Goal: Contribute content: Contribute content

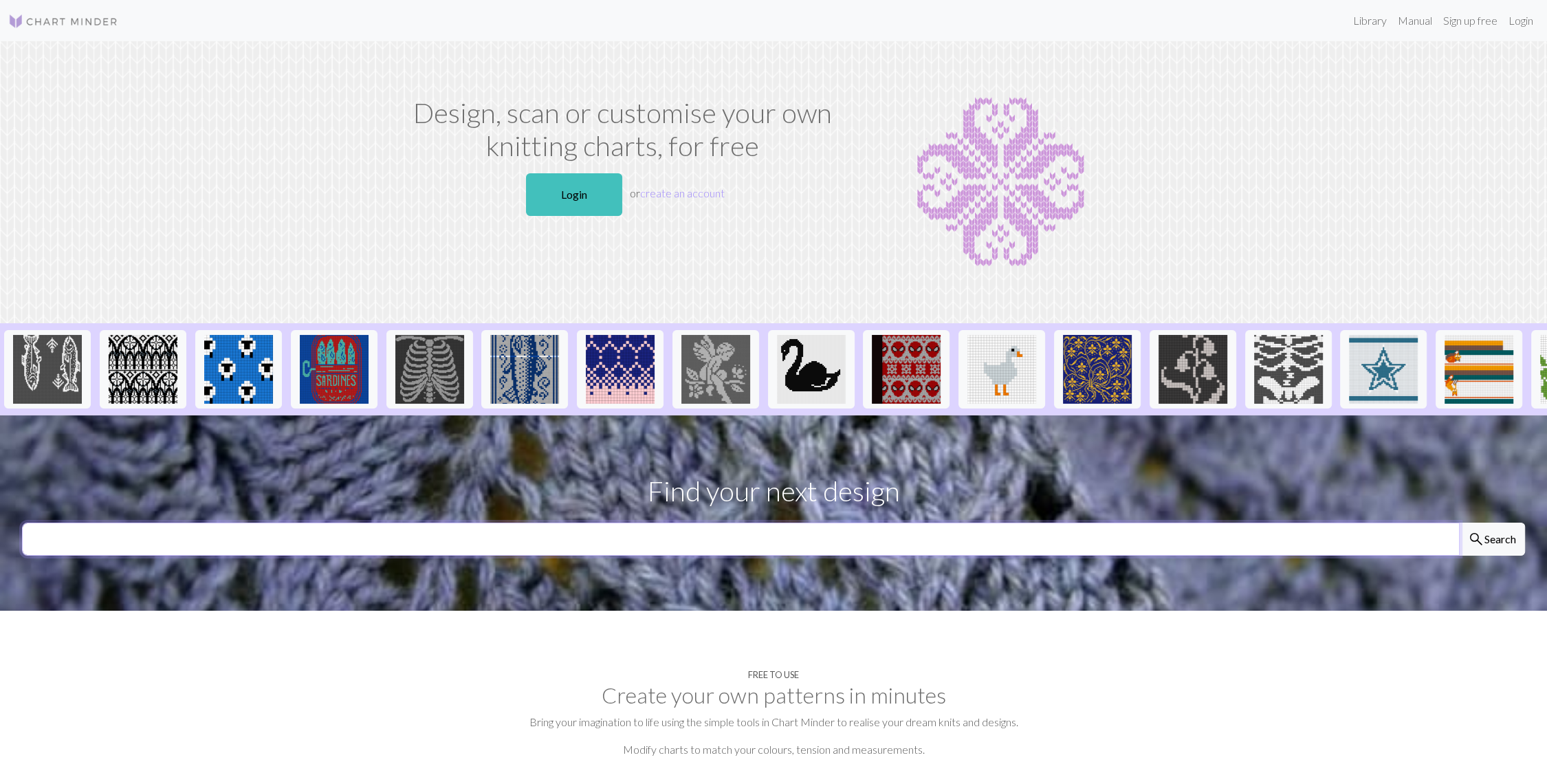
click at [739, 550] on input "text" at bounding box center [741, 539] width 1438 height 33
type input "knight"
click at [1459, 523] on button "search Search" at bounding box center [1491, 539] width 66 height 33
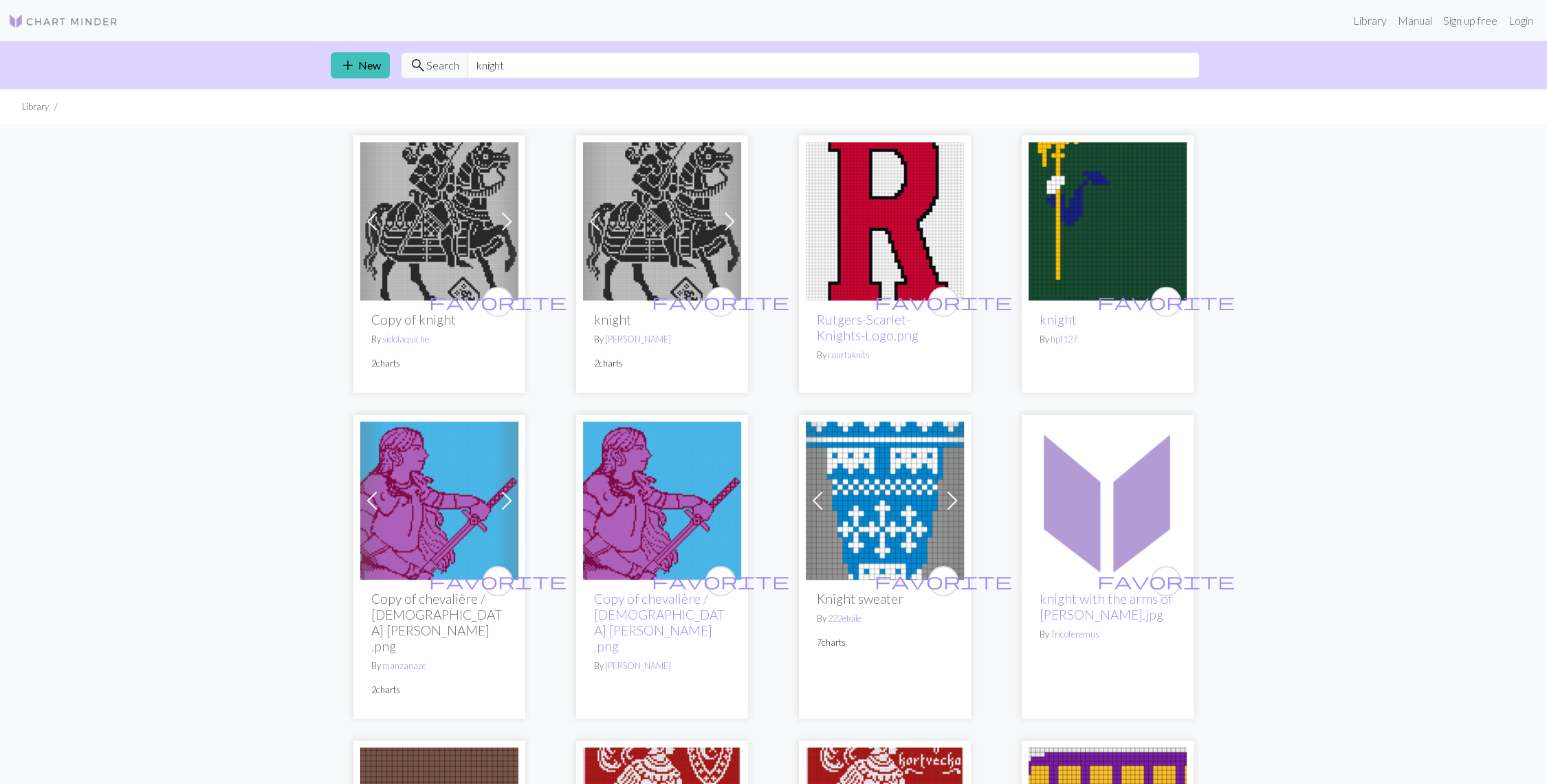
click at [678, 220] on img at bounding box center [662, 221] width 158 height 158
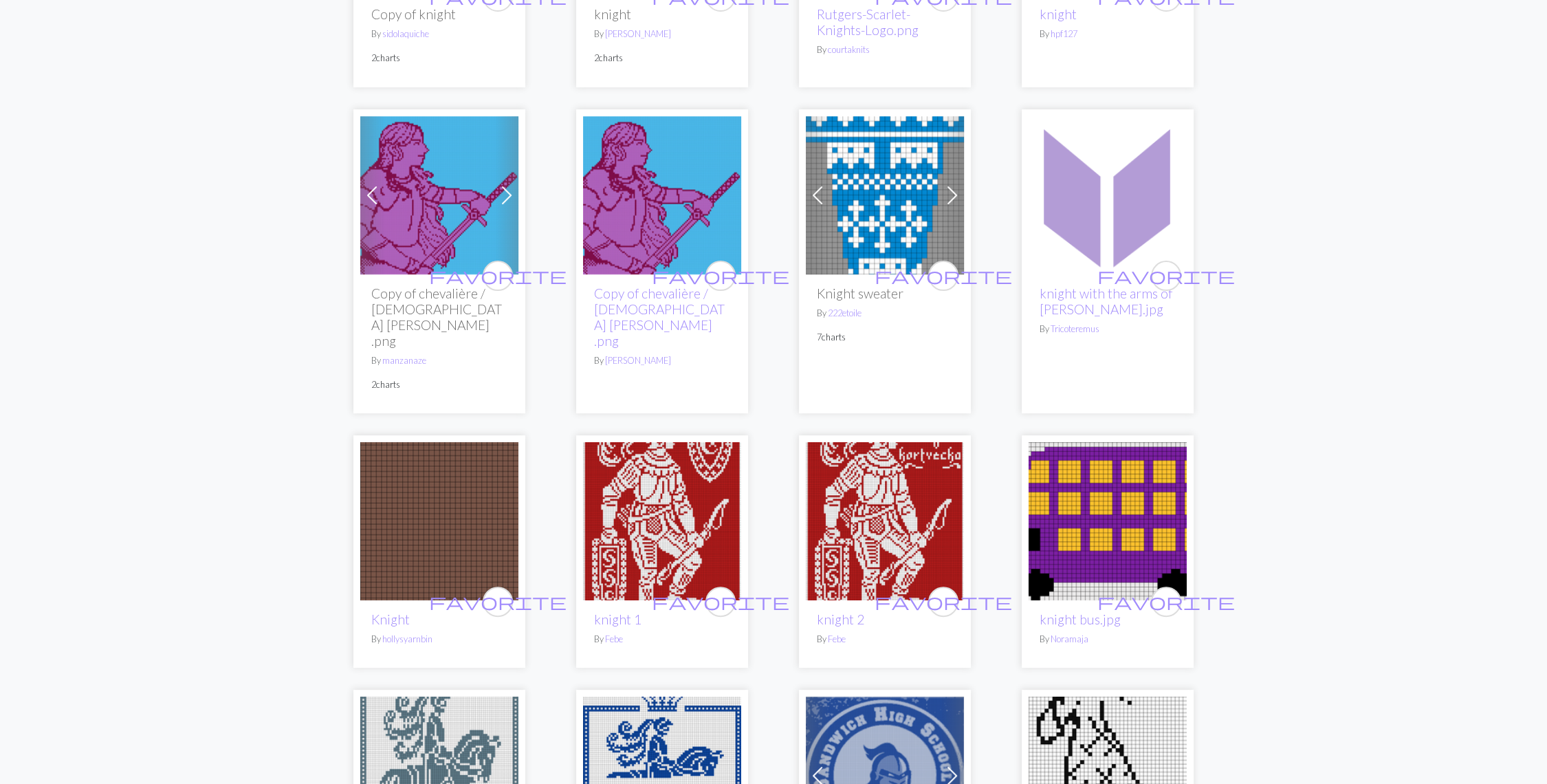
scroll to position [381, 0]
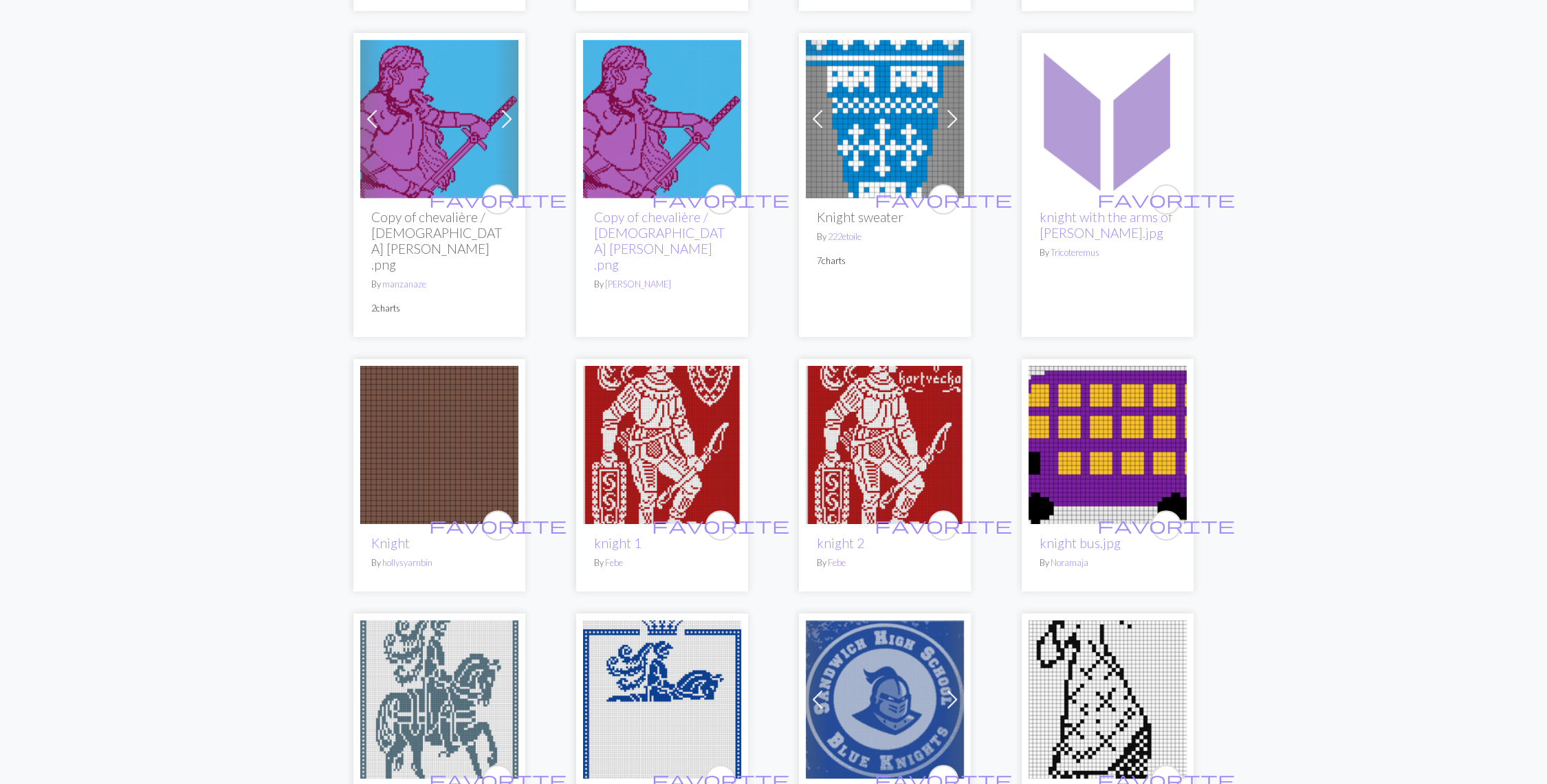
click at [675, 426] on img at bounding box center [662, 445] width 158 height 158
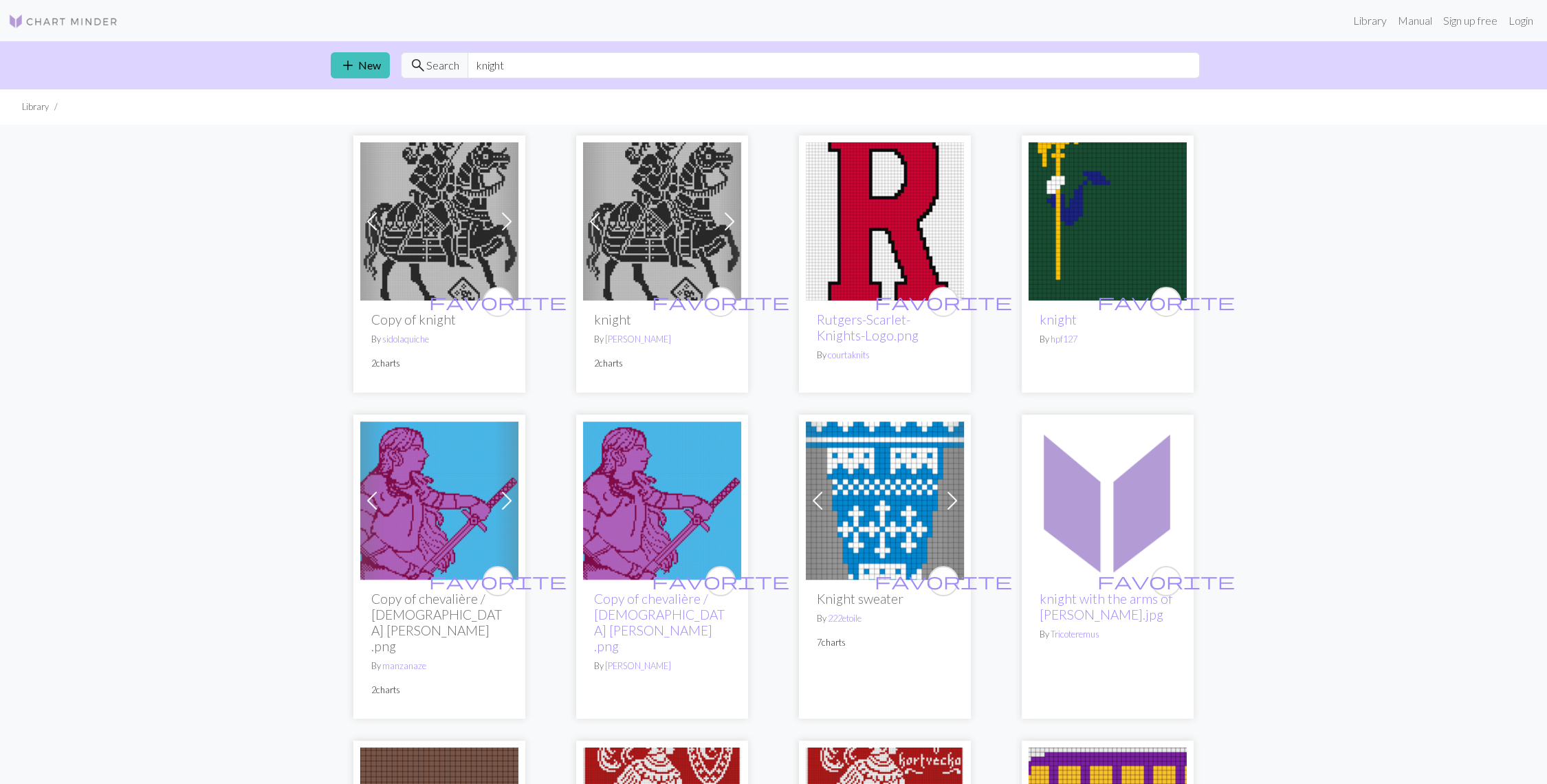
click at [636, 211] on img at bounding box center [662, 221] width 158 height 158
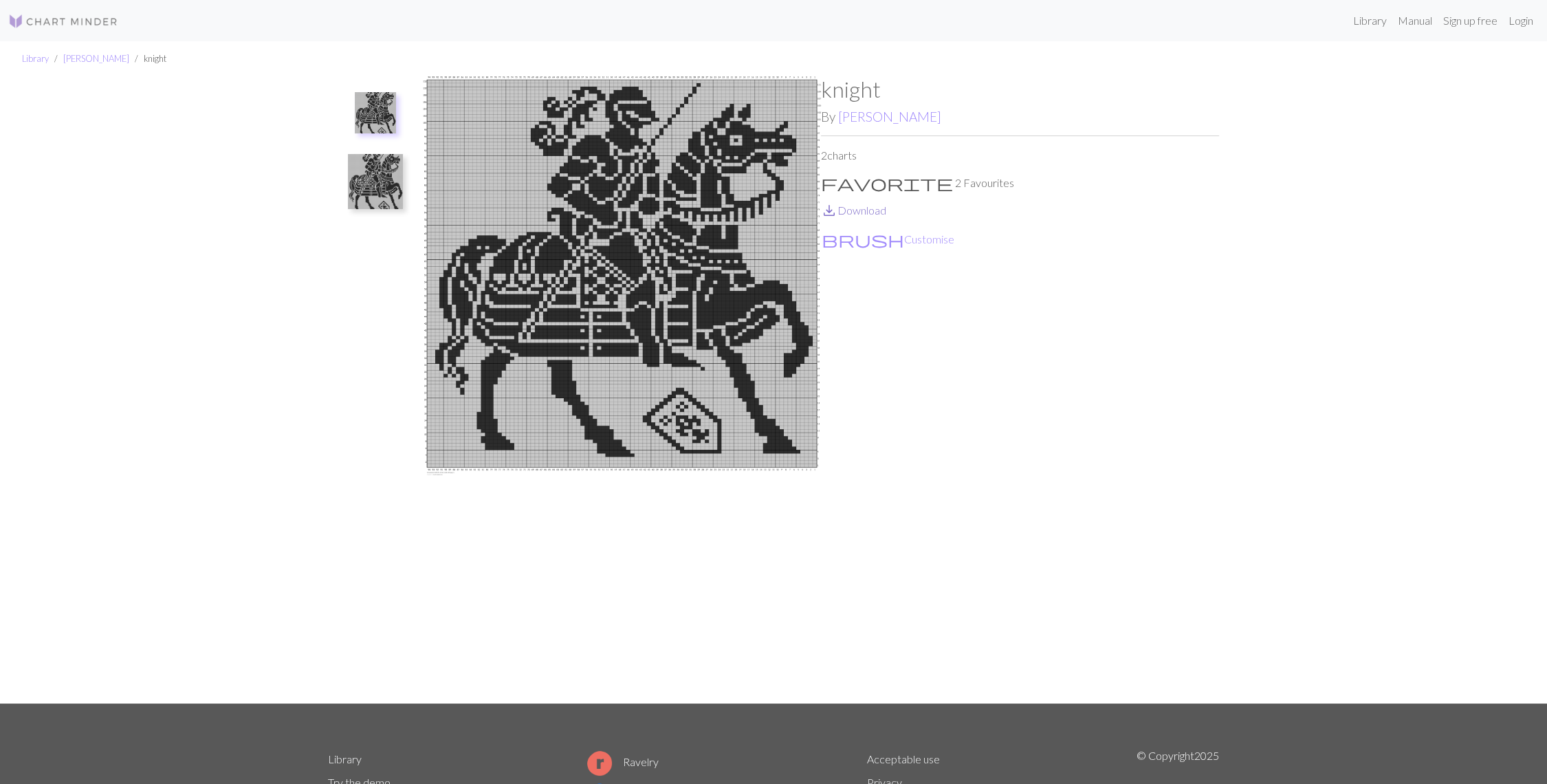
click at [861, 216] on link "save_alt Download" at bounding box center [854, 210] width 65 height 13
click at [387, 115] on img at bounding box center [375, 113] width 42 height 42
click at [374, 215] on ul at bounding box center [376, 384] width 95 height 616
click at [867, 240] on button "brush Customise" at bounding box center [888, 239] width 134 height 18
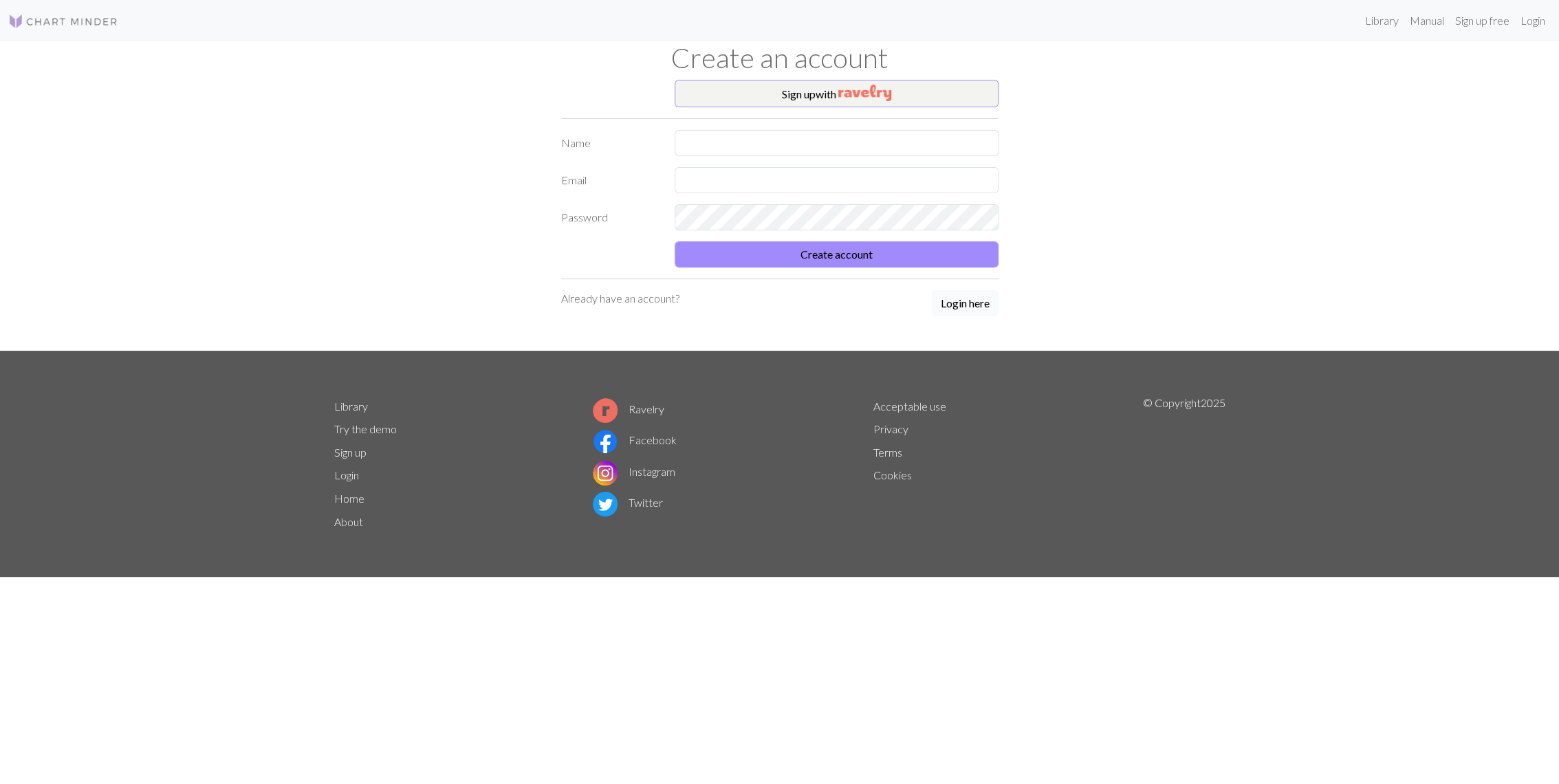
click at [971, 300] on button "Login here" at bounding box center [966, 303] width 67 height 26
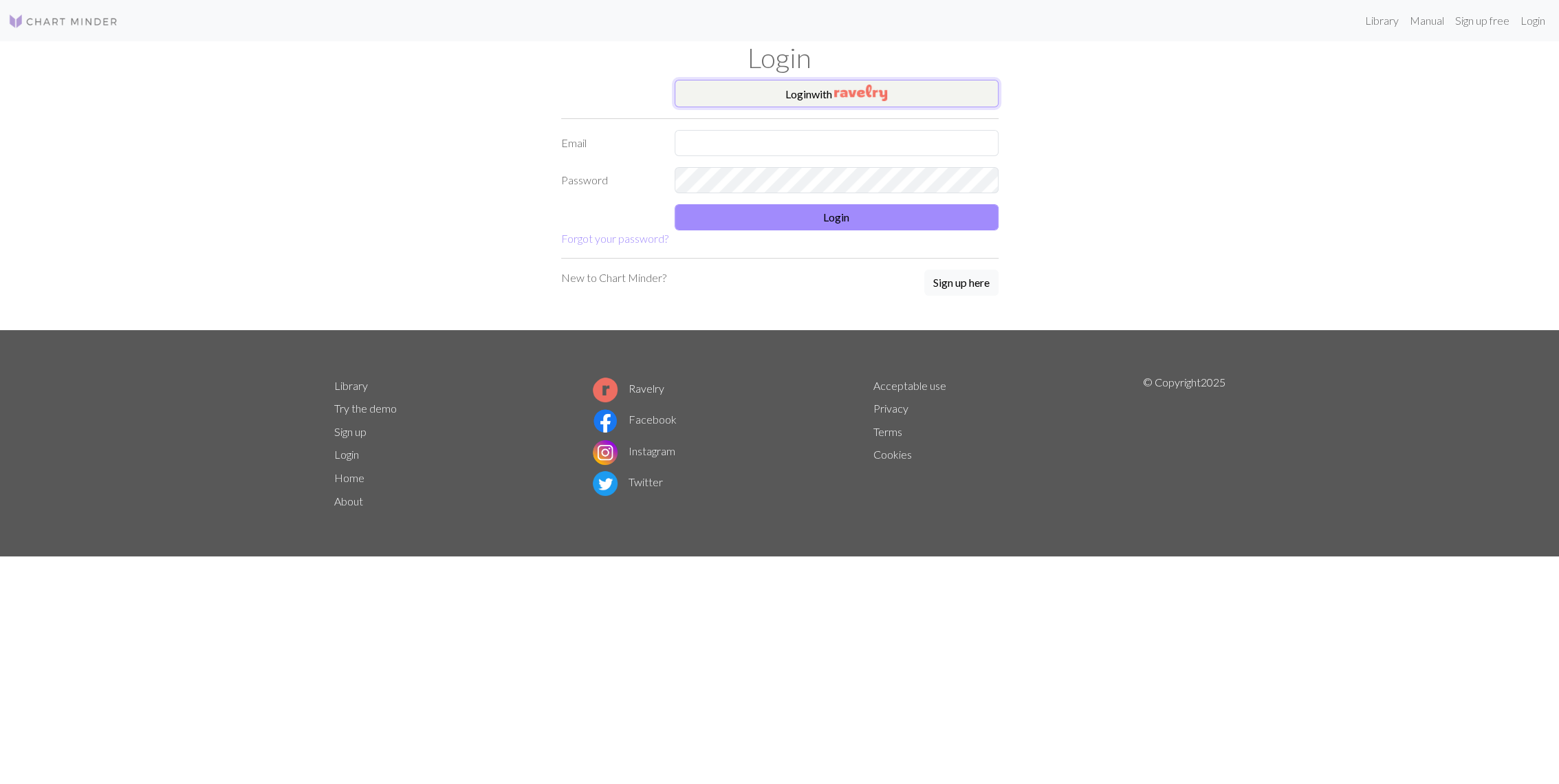
click at [795, 102] on button "Login with" at bounding box center [837, 94] width 324 height 28
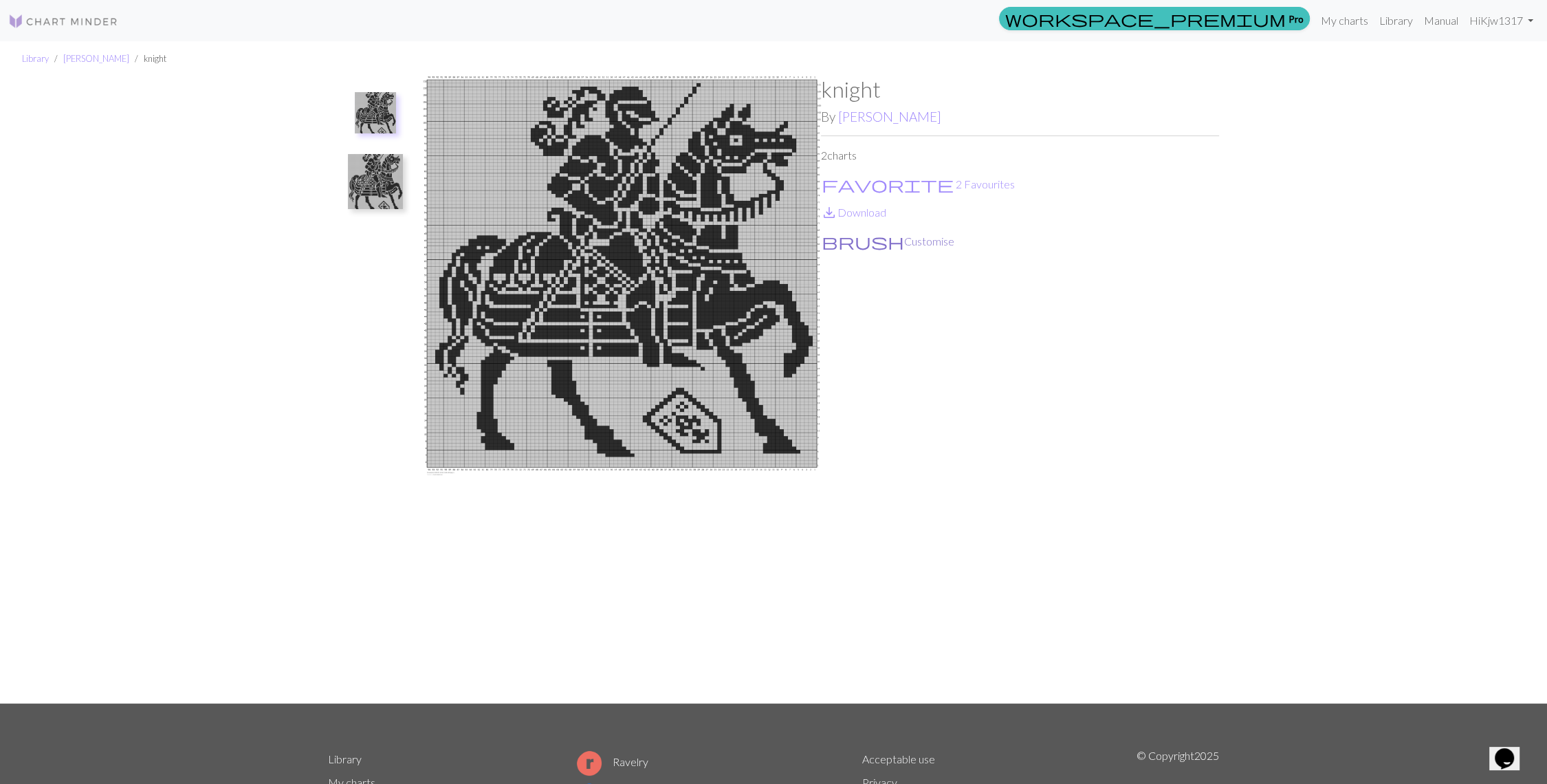
click at [863, 241] on button "brush Customise" at bounding box center [888, 242] width 134 height 18
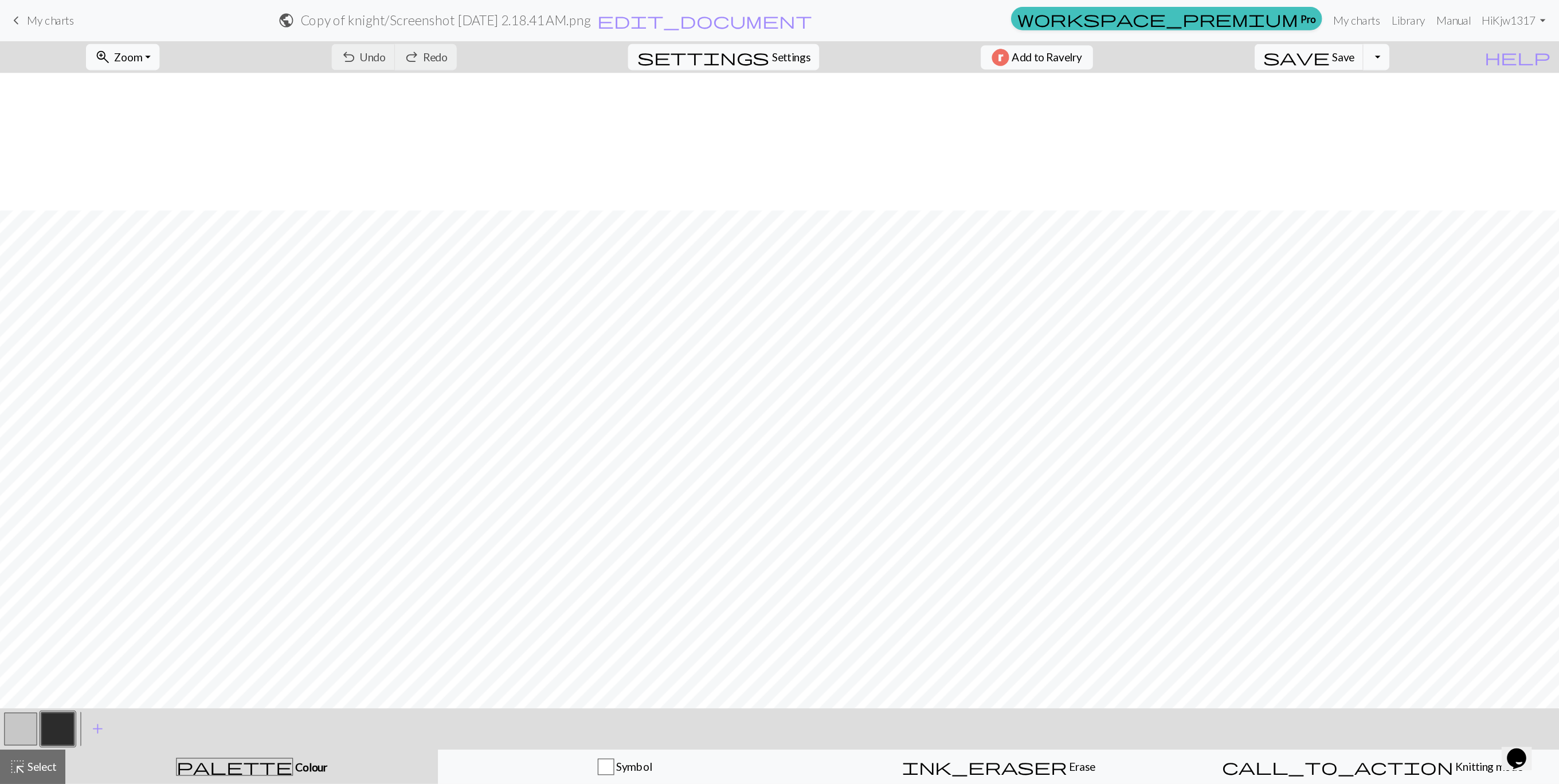
scroll to position [815, 0]
click at [20, 604] on button "button" at bounding box center [17, 607] width 27 height 27
click at [46, 615] on button "button" at bounding box center [48, 607] width 27 height 27
click at [22, 604] on button "button" at bounding box center [17, 607] width 27 height 27
click at [42, 607] on button "button" at bounding box center [48, 607] width 27 height 27
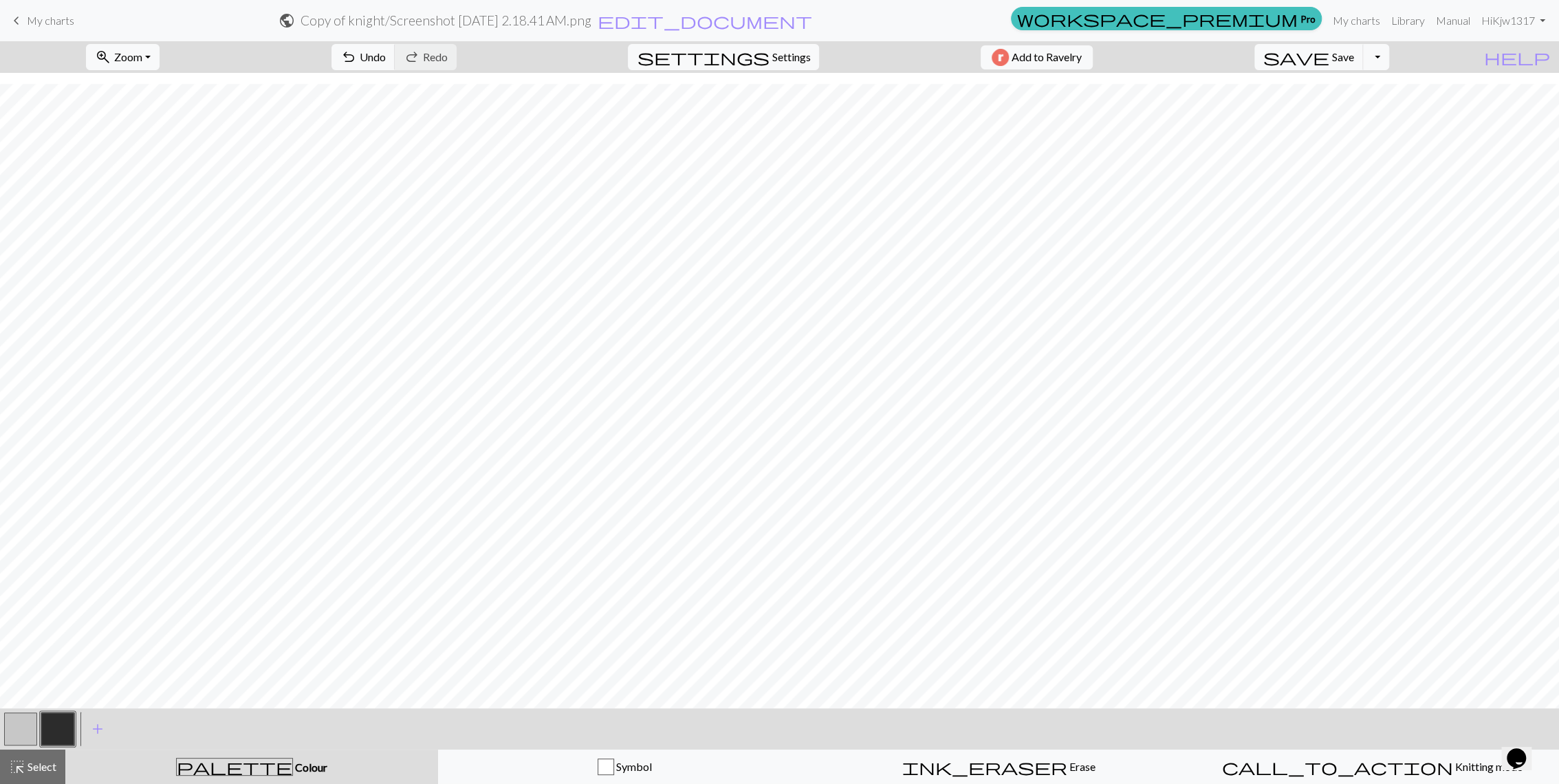
click at [27, 718] on button "button" at bounding box center [20, 728] width 33 height 33
click at [71, 727] on button "button" at bounding box center [58, 728] width 33 height 33
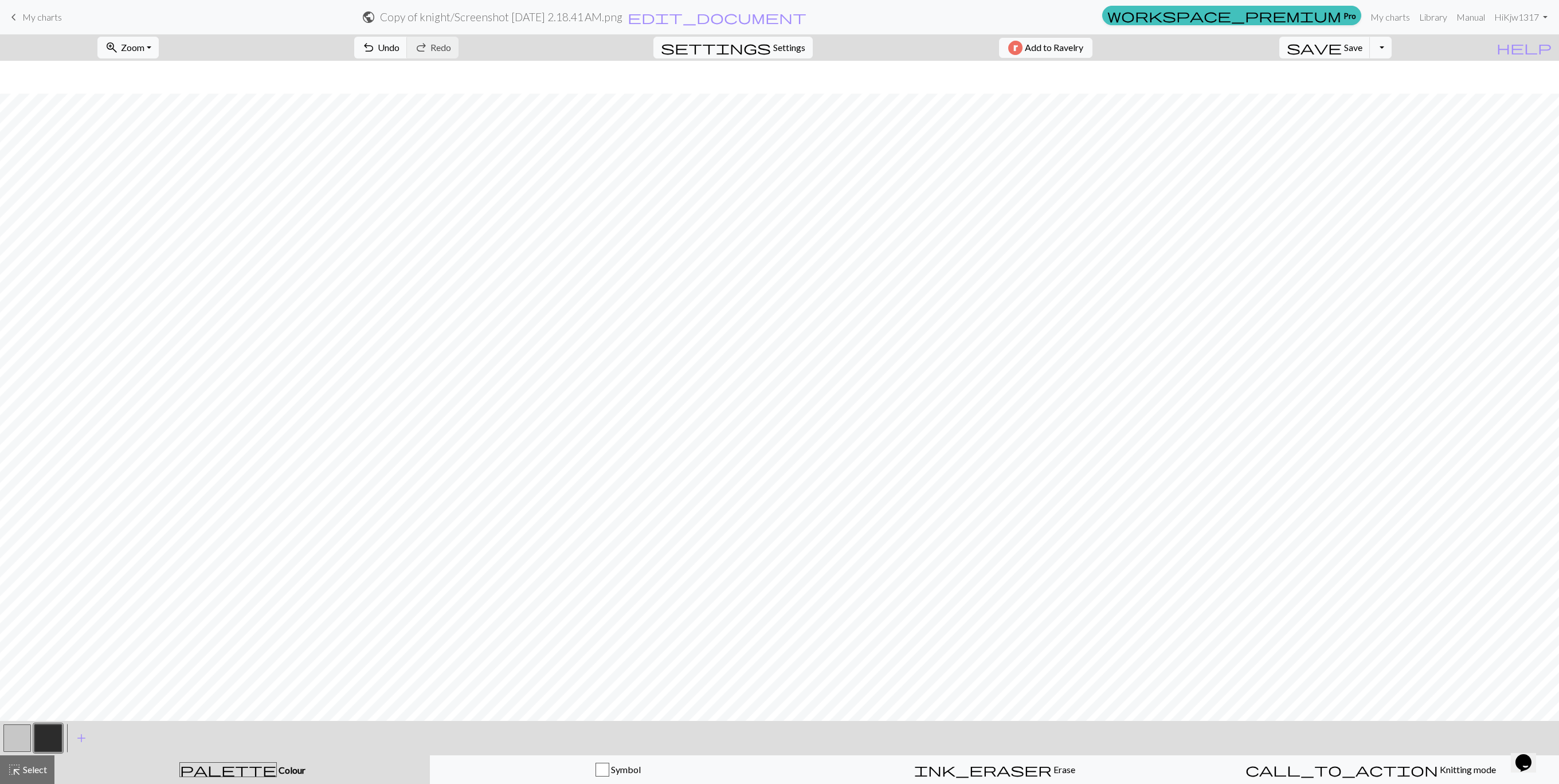
scroll to position [33, 0]
click at [1289, 48] on span "Save" at bounding box center [1353, 47] width 18 height 11
click at [144, 46] on span "Zoom" at bounding box center [133, 47] width 24 height 11
click at [150, 142] on button "50%" at bounding box center [143, 137] width 91 height 18
click at [159, 56] on button "zoom_in Zoom Zoom" at bounding box center [128, 48] width 61 height 22
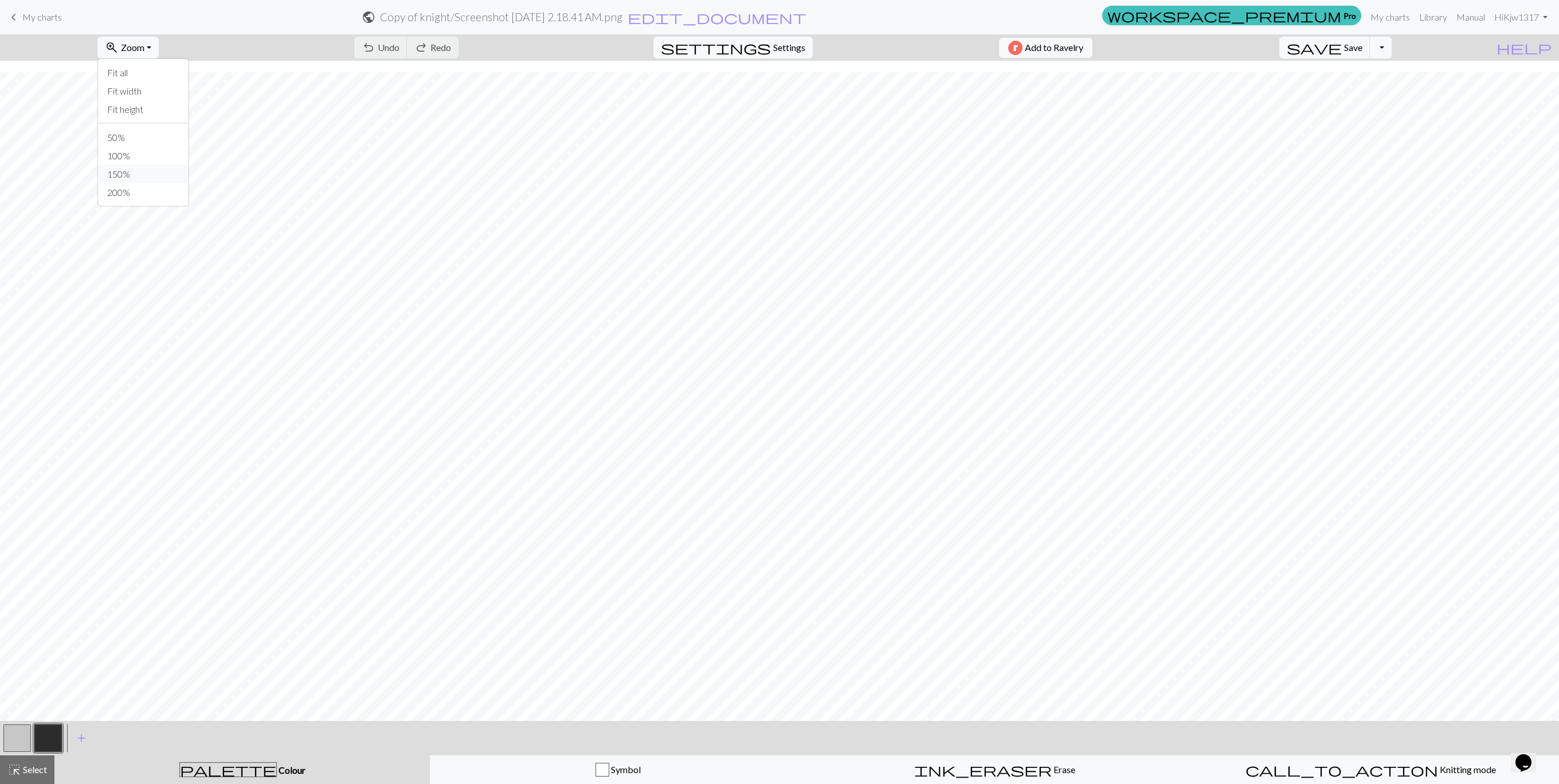
click at [152, 165] on button "150%" at bounding box center [143, 174] width 91 height 18
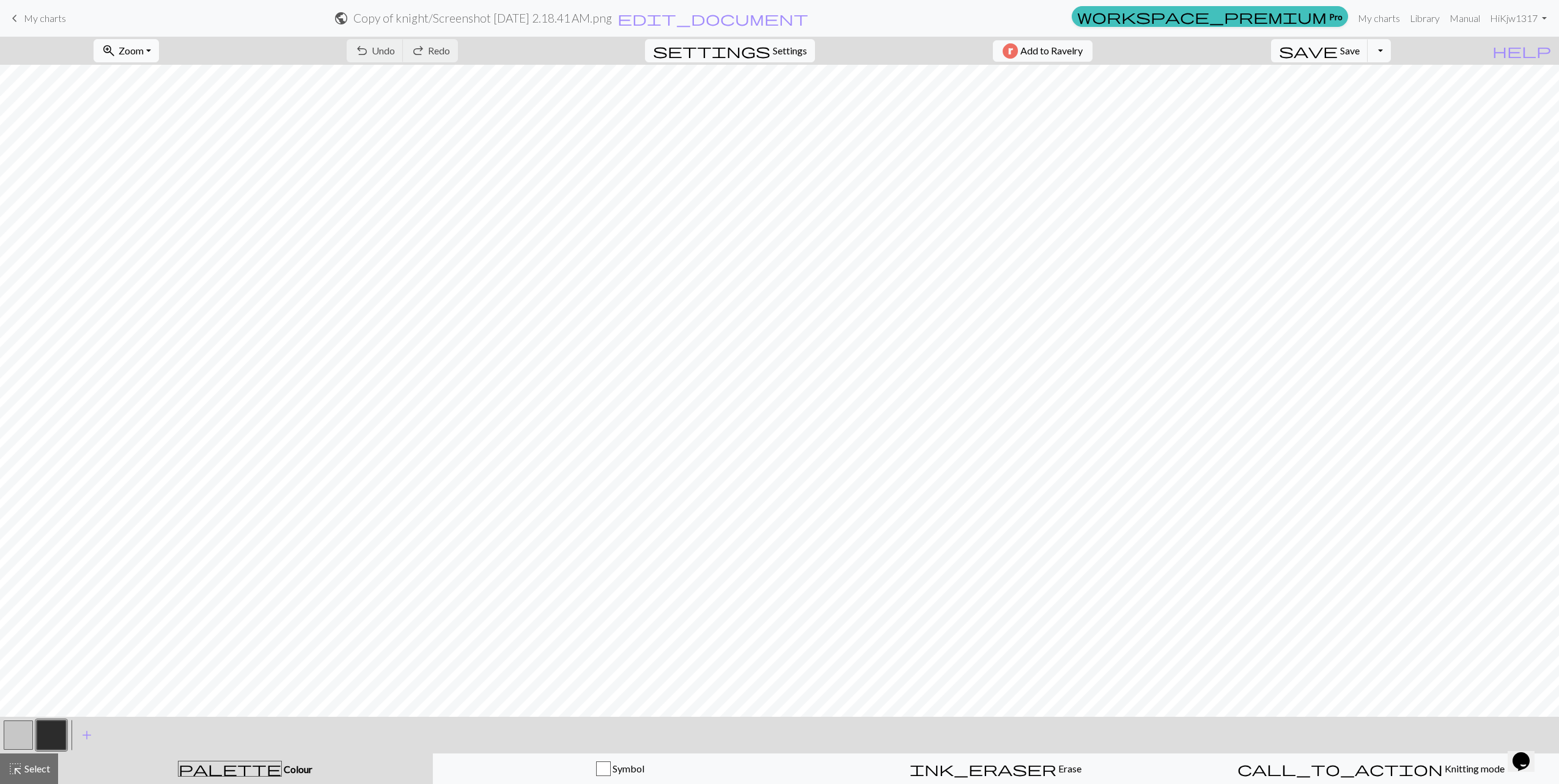
click at [150, 43] on button "zoom_in Zoom Zoom" at bounding box center [126, 51] width 65 height 23
click at [166, 187] on button "150%" at bounding box center [142, 185] width 97 height 20
click at [9, 696] on button "button" at bounding box center [18, 735] width 29 height 29
drag, startPoint x: 46, startPoint y: 733, endPoint x: 54, endPoint y: 732, distance: 8.1
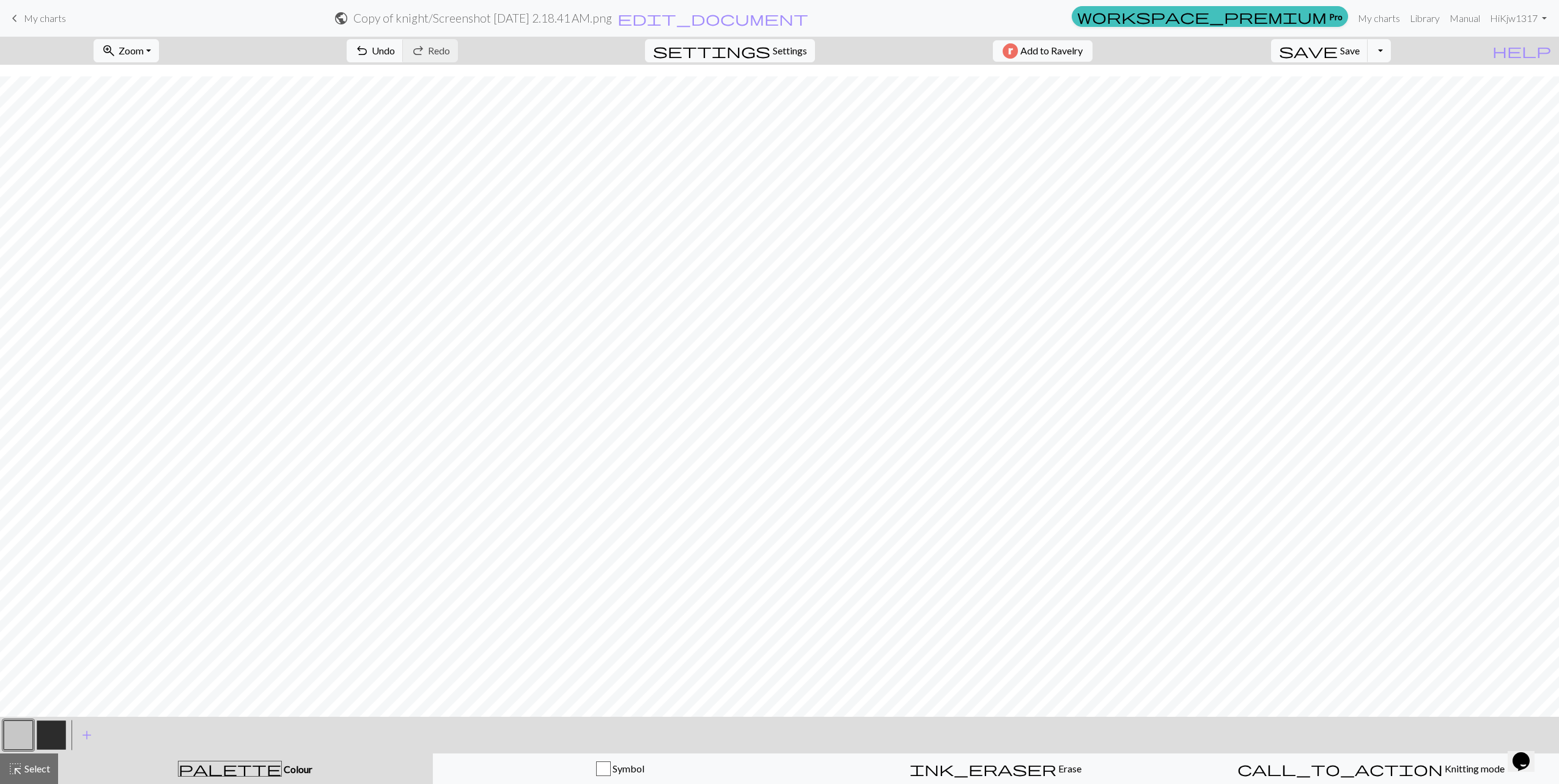
click at [47, 696] on button "button" at bounding box center [52, 735] width 29 height 29
drag, startPoint x: 23, startPoint y: 739, endPoint x: 44, endPoint y: 729, distance: 23.3
click at [23, 696] on button "button" at bounding box center [18, 735] width 29 height 29
drag, startPoint x: 52, startPoint y: 737, endPoint x: 61, endPoint y: 737, distance: 9.0
click at [54, 696] on button "button" at bounding box center [52, 735] width 29 height 29
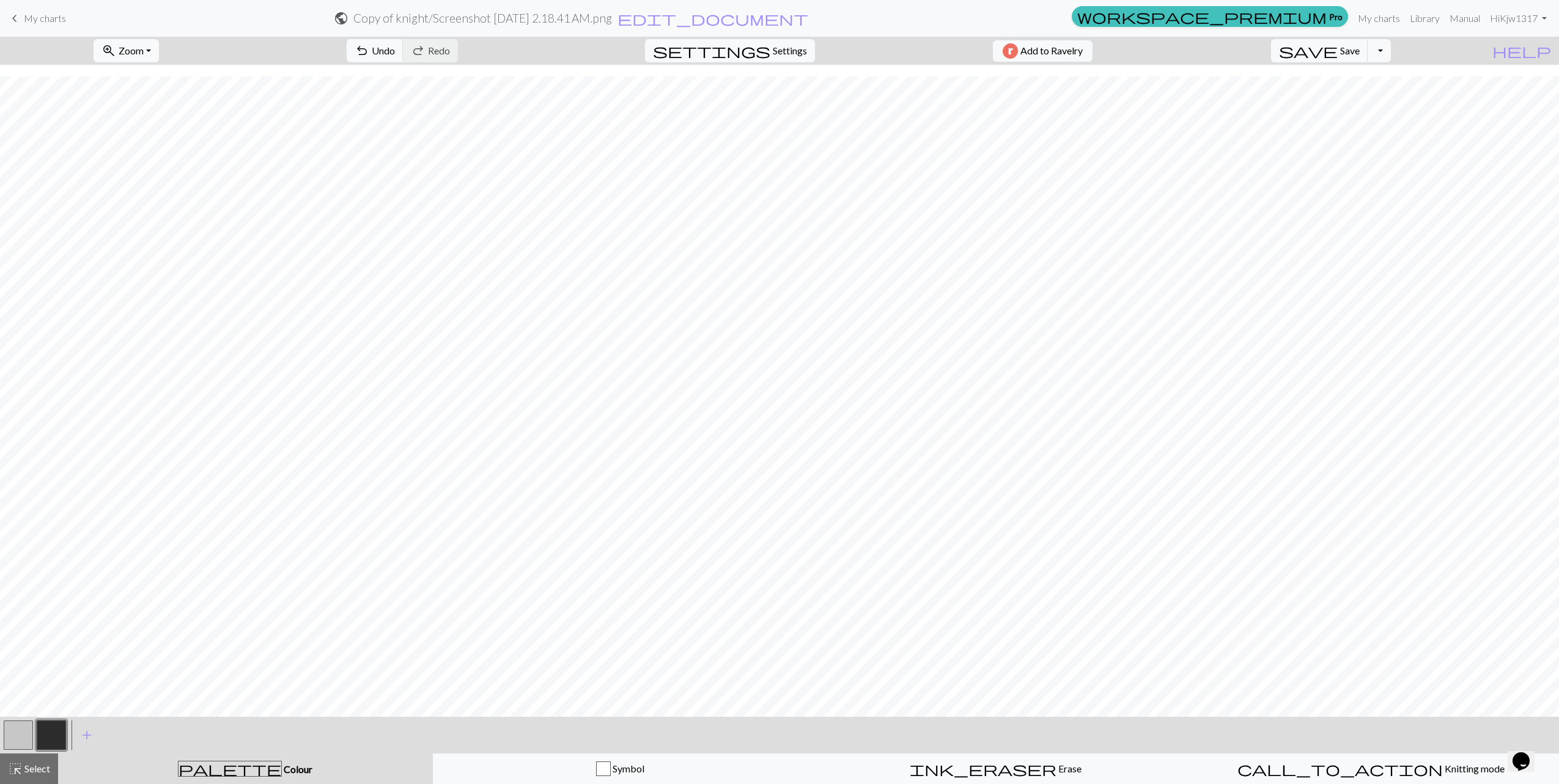
click at [23, 696] on button "button" at bounding box center [18, 735] width 29 height 29
click at [51, 696] on button "button" at bounding box center [52, 735] width 29 height 29
click at [23, 696] on button "button" at bounding box center [18, 735] width 29 height 29
click at [64, 696] on button "button" at bounding box center [52, 735] width 29 height 29
click at [25, 696] on button "button" at bounding box center [18, 735] width 29 height 29
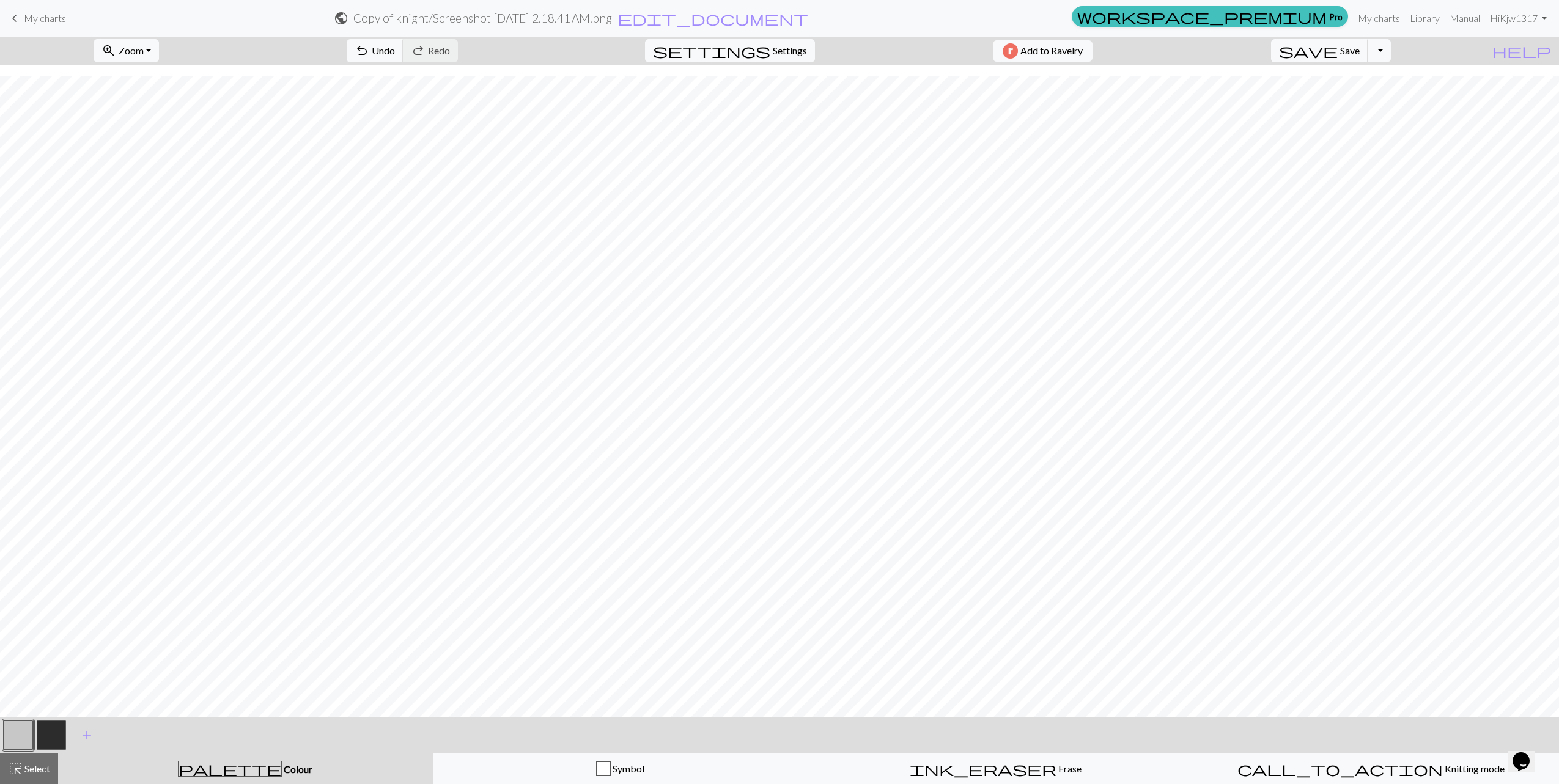
click at [58, 696] on button "button" at bounding box center [52, 735] width 29 height 29
click at [5, 696] on button "button" at bounding box center [18, 735] width 29 height 29
drag, startPoint x: 56, startPoint y: 732, endPoint x: 62, endPoint y: 730, distance: 6.3
click at [56, 696] on button "button" at bounding box center [52, 735] width 29 height 29
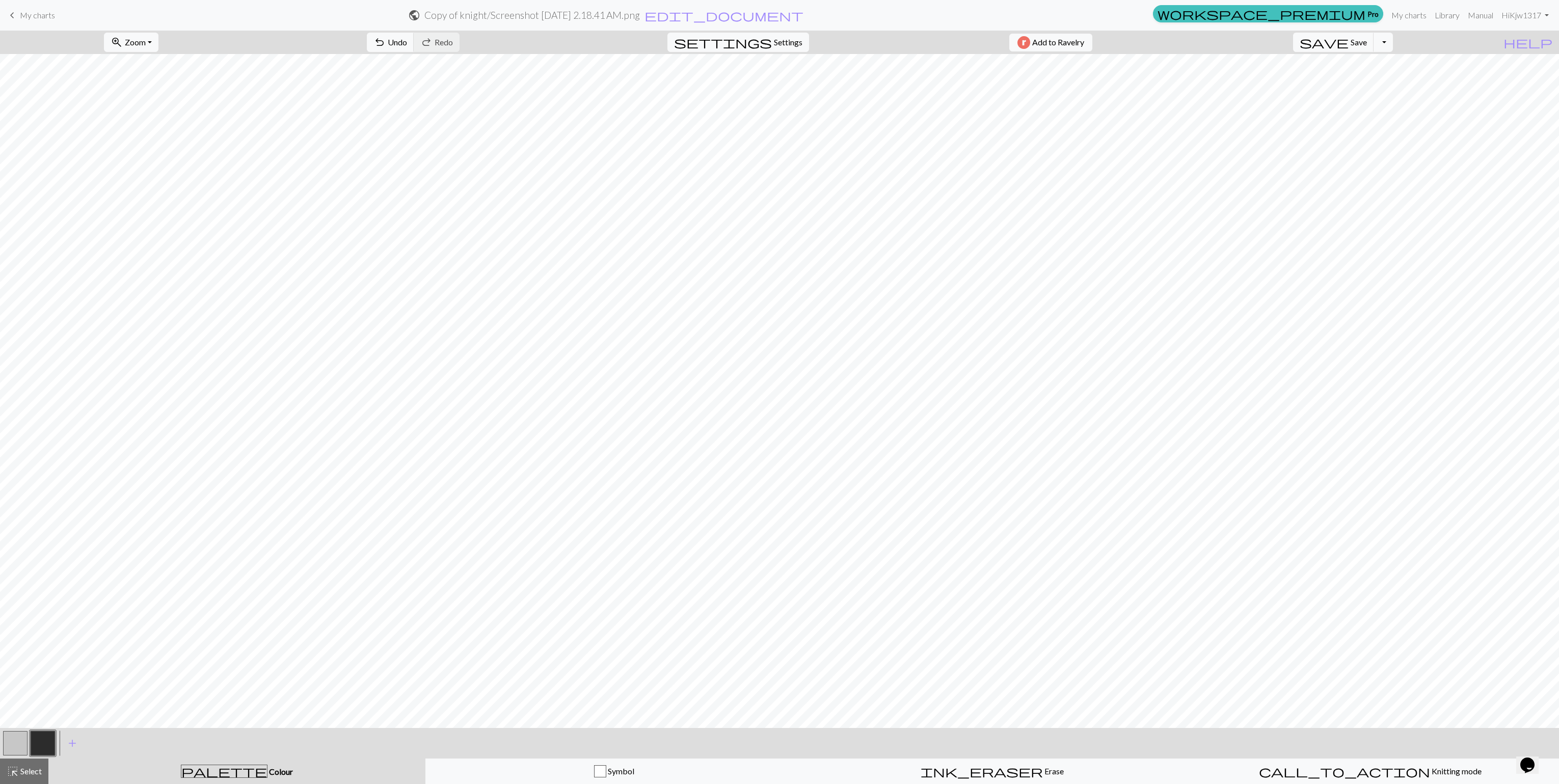
click at [616, 13] on h2 "Copy of knight / Screenshot 2025-09-23 at 2.18.41 AM.png" at bounding box center [532, 15] width 215 height 11
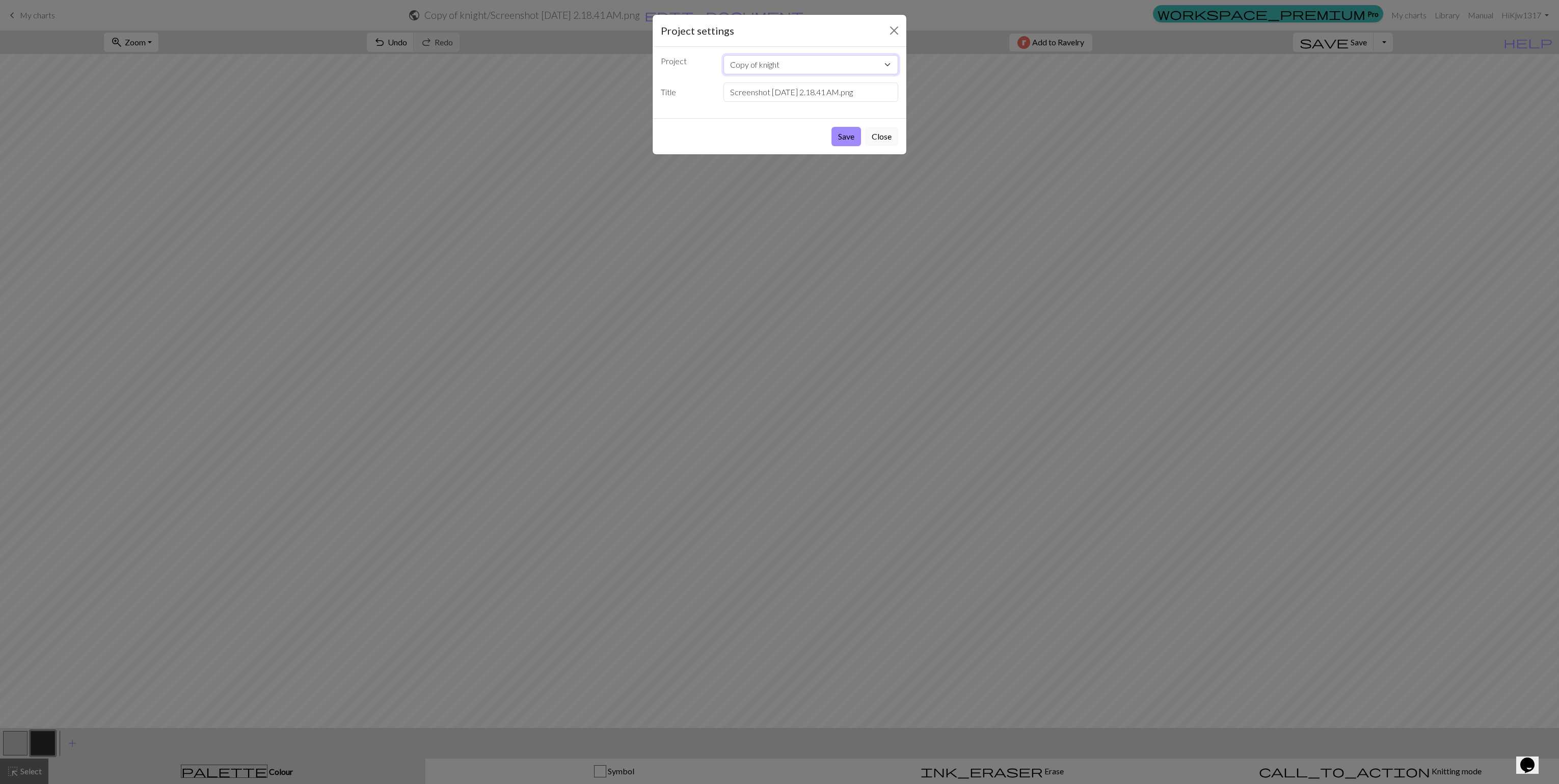
click at [782, 66] on select "Copy of knight Bubble sweater Family Crest" at bounding box center [811, 65] width 176 height 19
click at [844, 100] on input "Screenshot 2025-09-23 at 2.18.41 AM.png" at bounding box center [811, 92] width 176 height 19
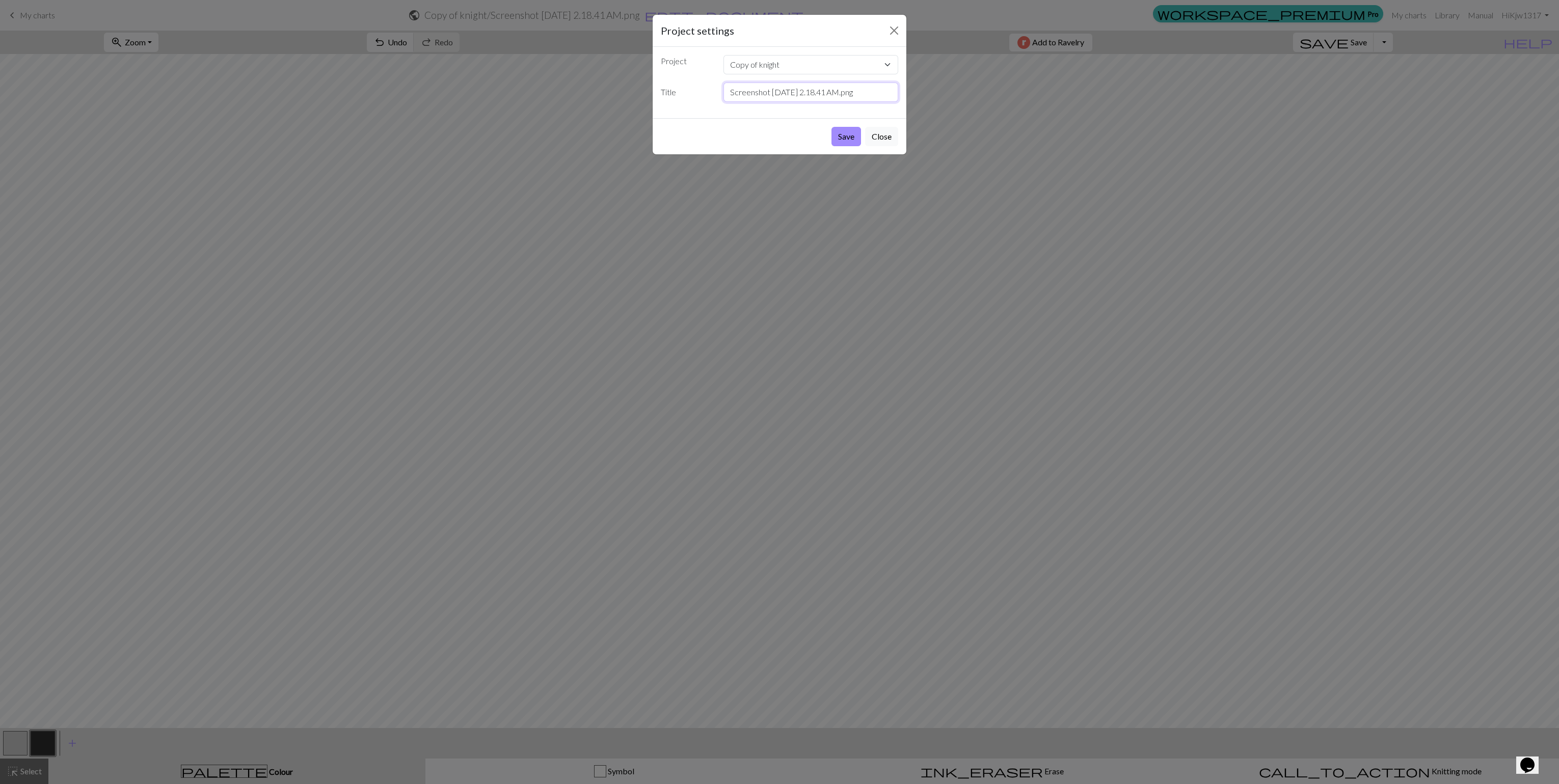
click at [844, 100] on input "Screenshot 2025-09-23 at 2.18.41 AM.png" at bounding box center [811, 92] width 176 height 19
type input "Family Knight"
click at [835, 134] on button "Save" at bounding box center [846, 137] width 30 height 19
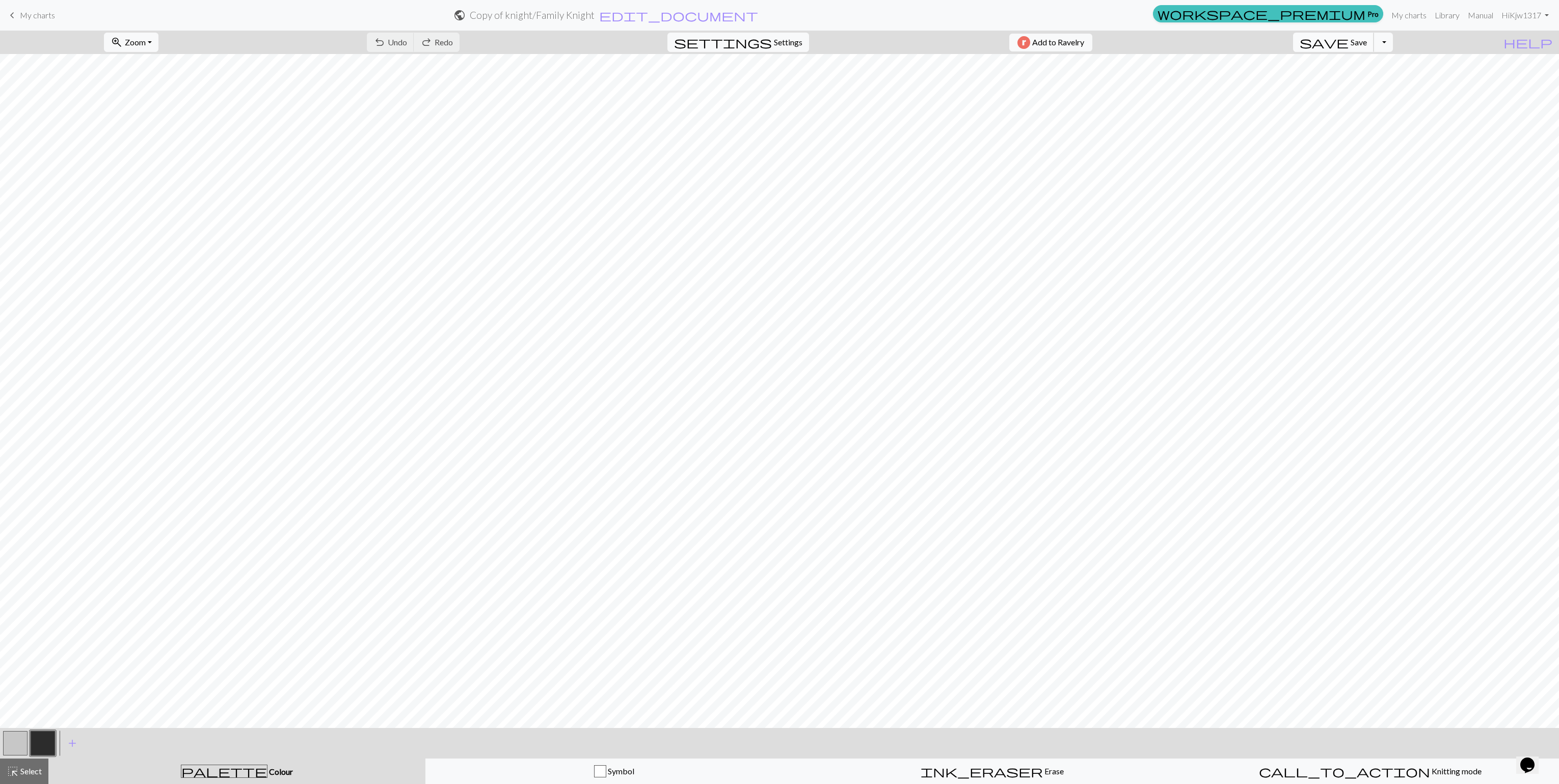
click at [1146, 46] on span "save" at bounding box center [1324, 42] width 49 height 15
click at [1146, 47] on span "save" at bounding box center [1324, 42] width 49 height 15
